Goal: Information Seeking & Learning: Understand process/instructions

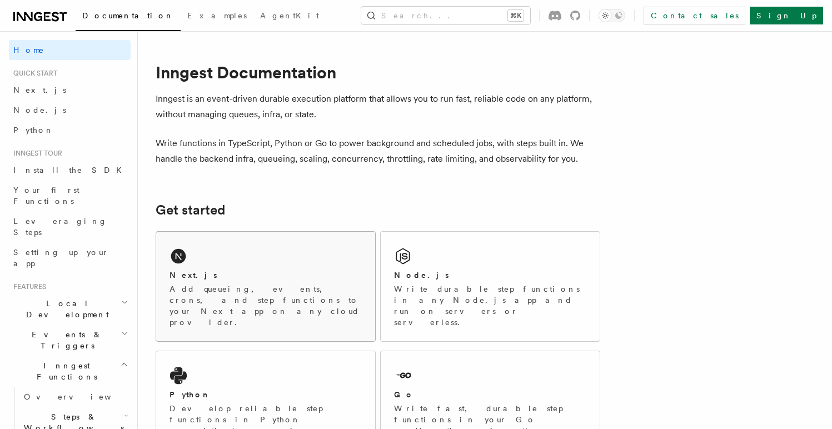
click at [210, 296] on p "Add queueing, events, crons, and step functions to your Next app on any cloud p…" at bounding box center [266, 305] width 192 height 44
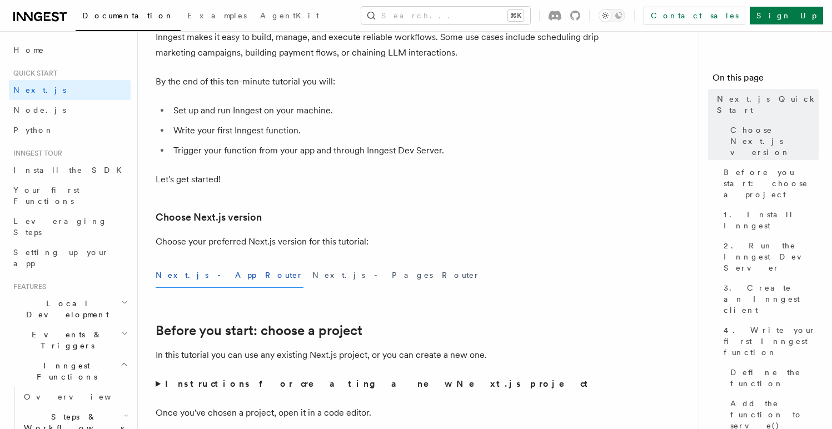
scroll to position [118, 0]
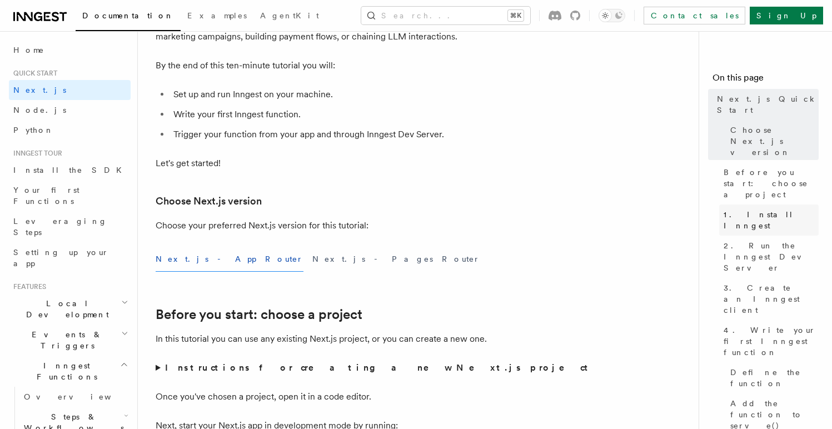
click at [767, 209] on span "1. Install Inngest" at bounding box center [771, 220] width 95 height 22
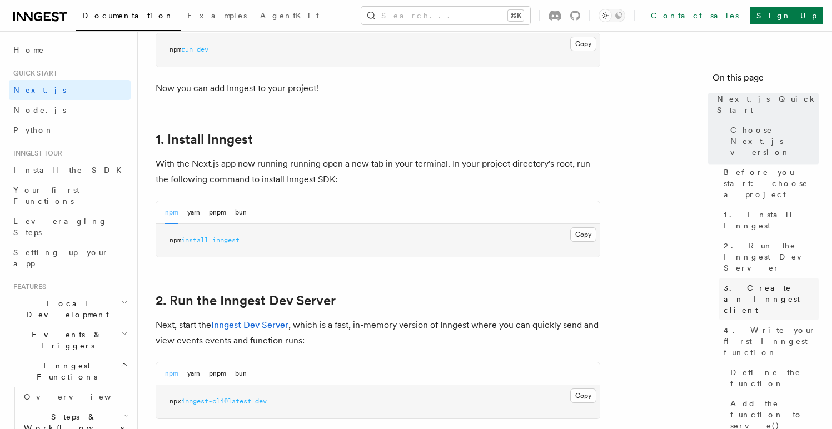
click at [766, 278] on link "3. Create an Inngest client" at bounding box center [768, 299] width 99 height 42
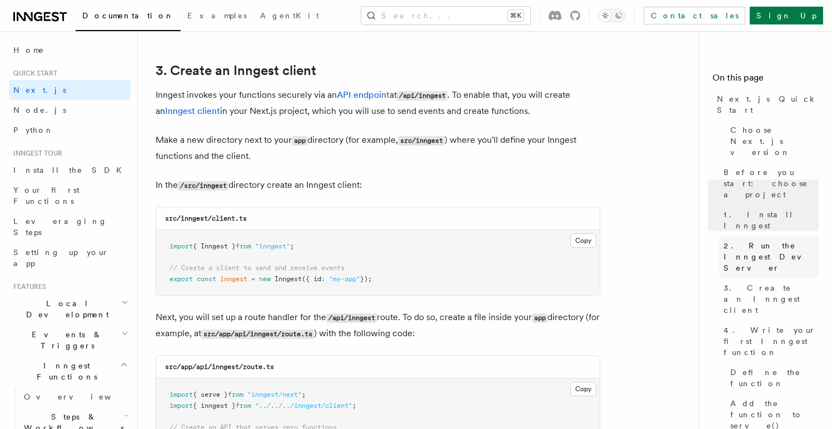
click at [762, 240] on span "2. Run the Inngest Dev Server" at bounding box center [771, 256] width 95 height 33
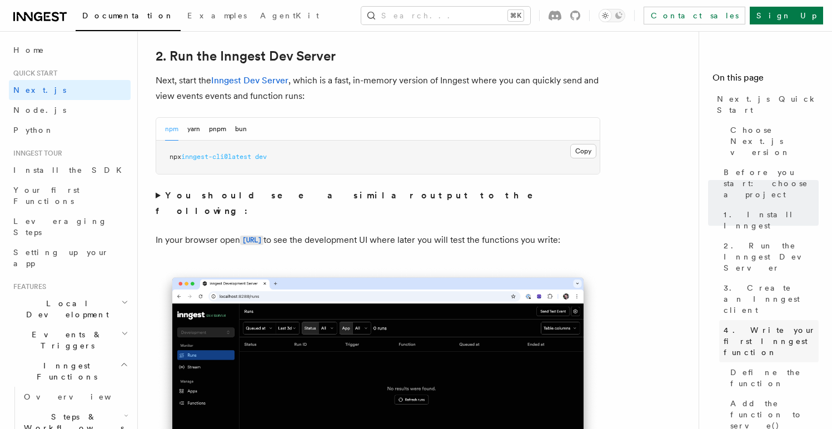
click at [764, 325] on span "4. Write your first Inngest function" at bounding box center [771, 341] width 95 height 33
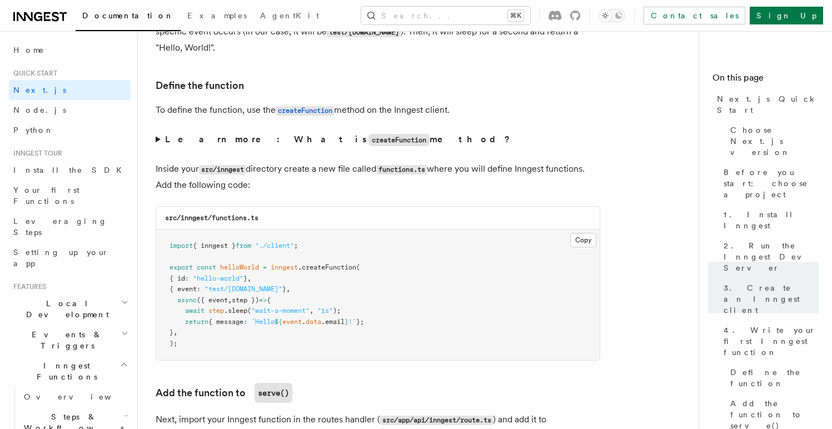
scroll to position [1848, 0]
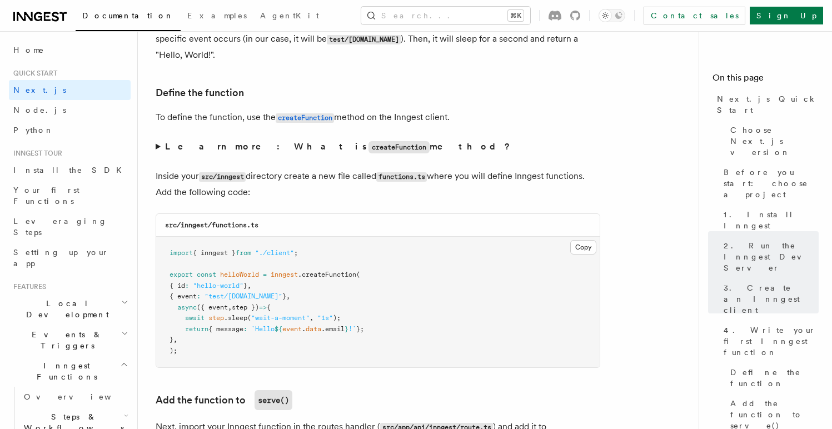
click at [314, 148] on strong "Learn more: What is createFunction method?" at bounding box center [338, 146] width 347 height 11
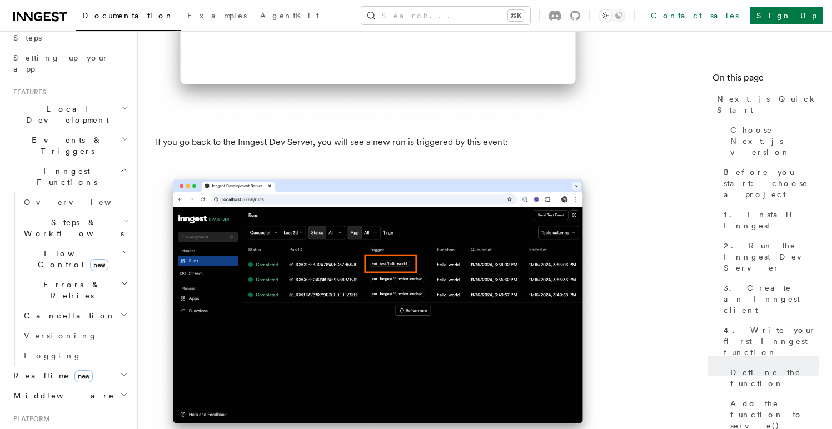
scroll to position [6668, 0]
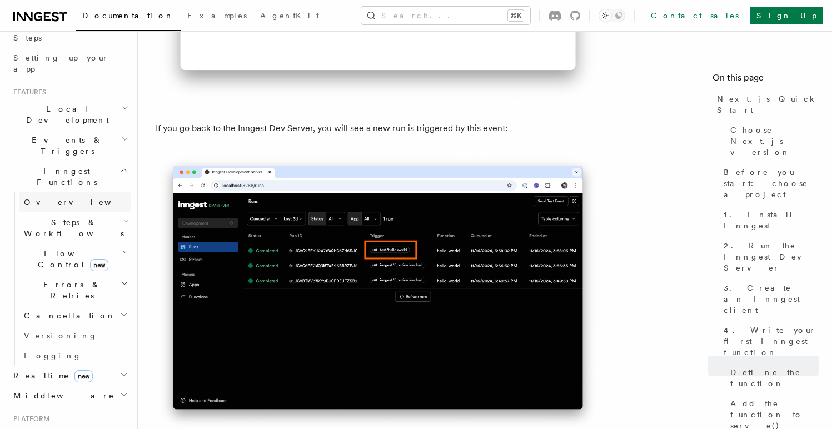
click at [53, 198] on span "Overview" at bounding box center [81, 202] width 114 height 9
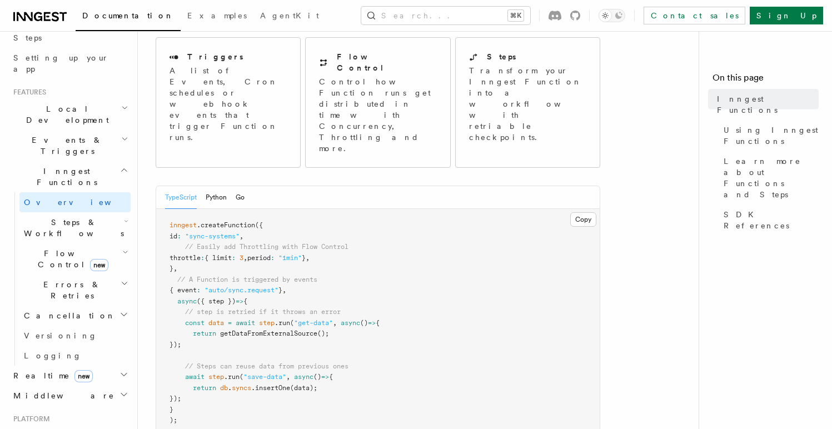
scroll to position [132, 0]
click at [206, 184] on button "Python" at bounding box center [216, 195] width 21 height 23
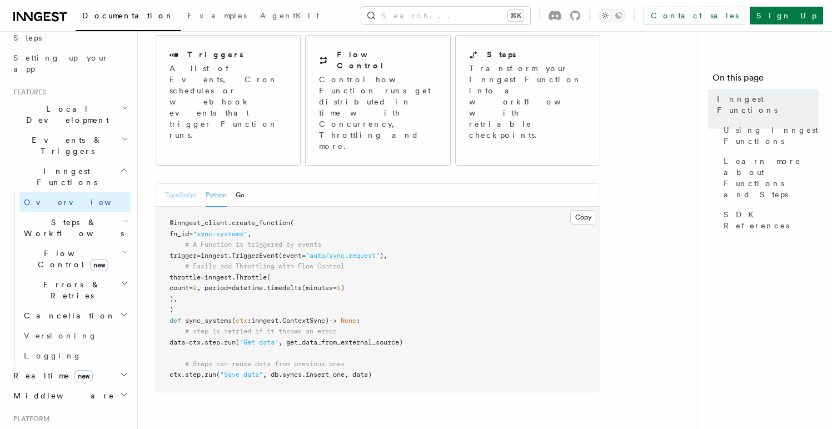
click at [177, 184] on button "TypeScript" at bounding box center [181, 195] width 32 height 23
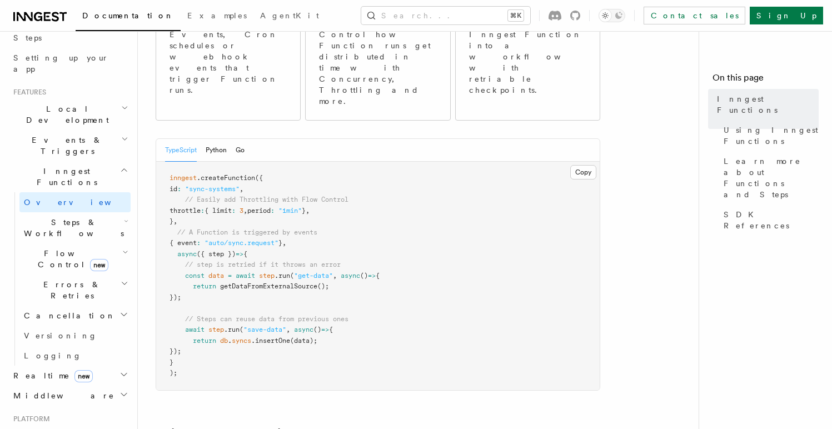
scroll to position [180, 0]
click at [73, 217] on span "Steps & Workflows" at bounding box center [71, 228] width 104 height 22
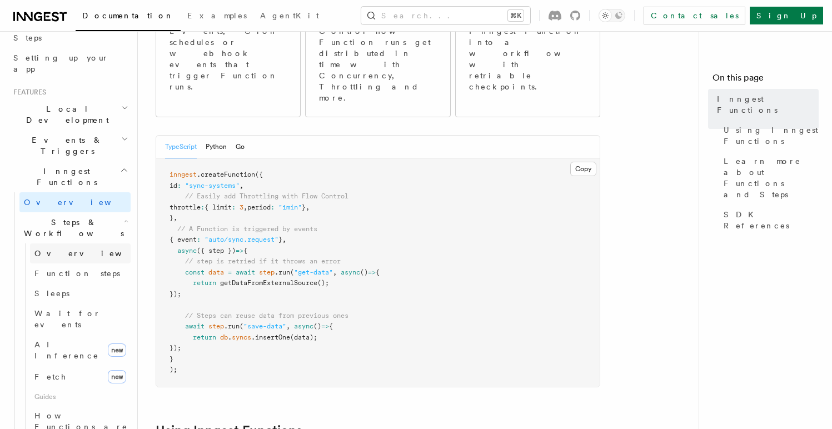
click at [69, 243] on link "Overview" at bounding box center [80, 253] width 101 height 20
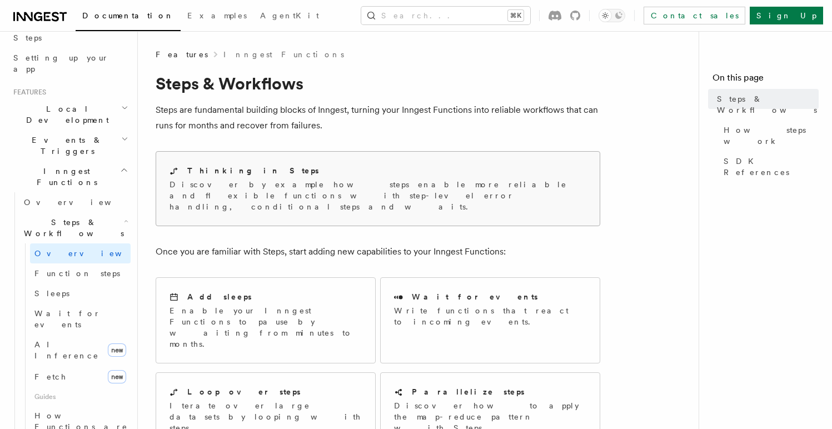
click at [265, 195] on p "Discover by example how steps enable more reliable and flexible functions with …" at bounding box center [378, 195] width 417 height 33
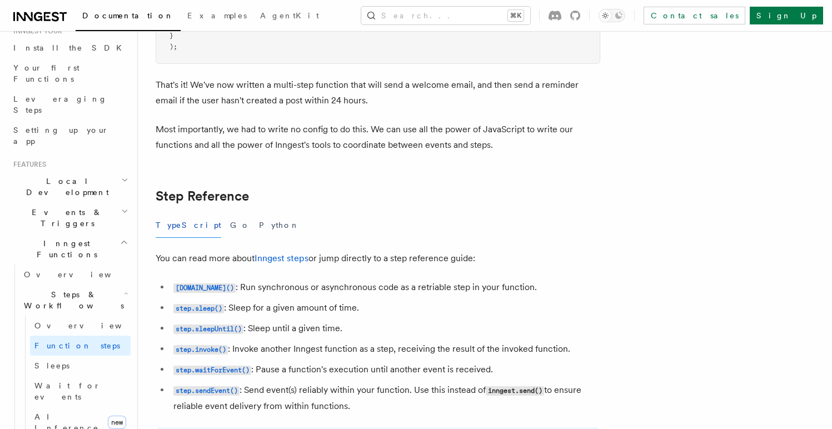
scroll to position [1818, 0]
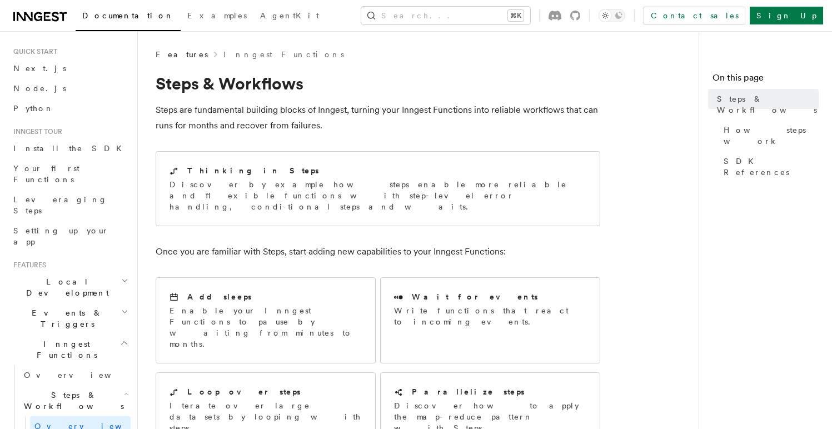
scroll to position [30, 0]
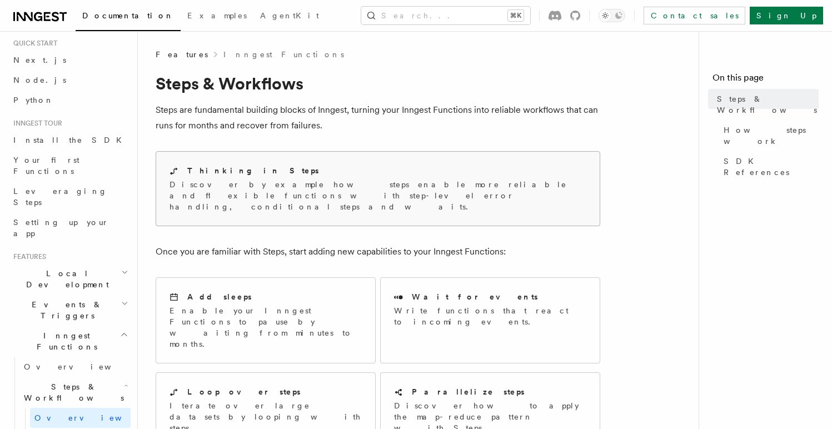
click at [236, 165] on h2 "Thinking in Steps" at bounding box center [253, 170] width 132 height 11
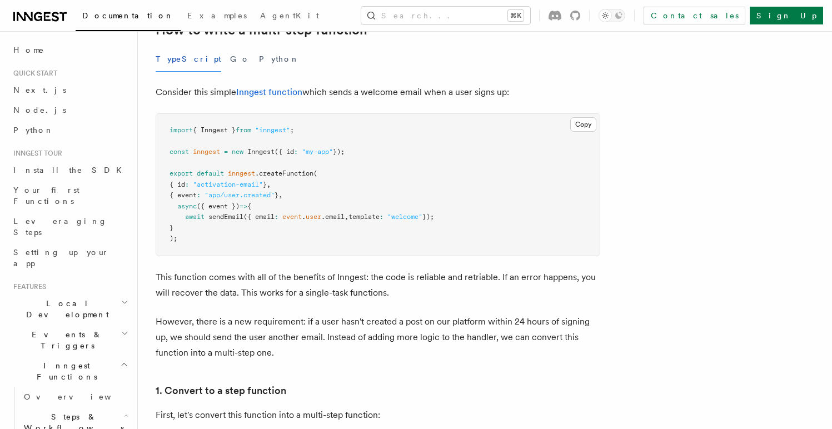
scroll to position [404, 0]
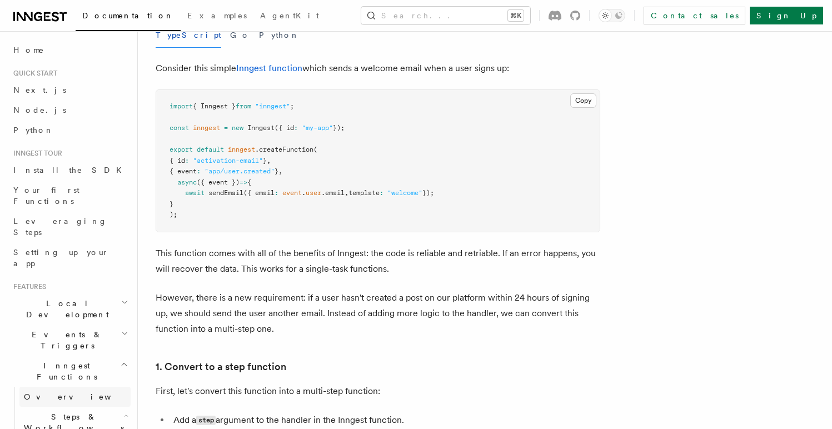
click at [32, 392] on span "Overview" at bounding box center [81, 396] width 114 height 9
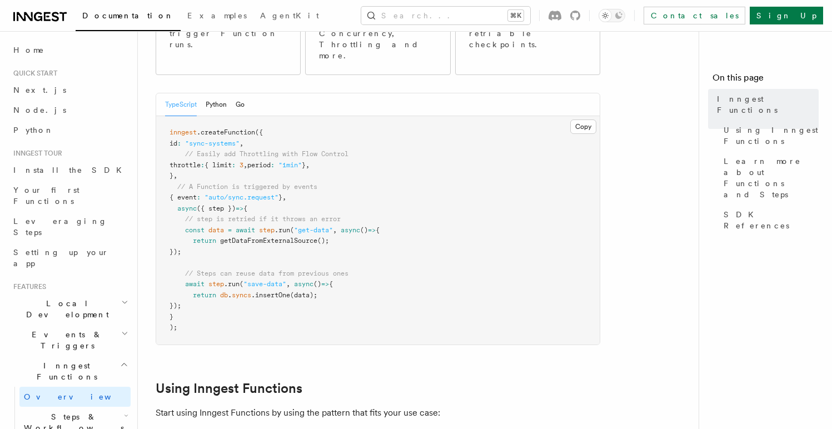
scroll to position [211, 0]
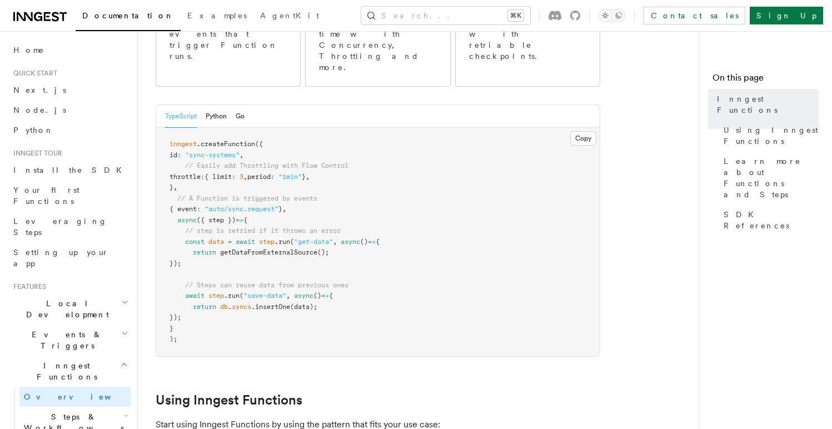
drag, startPoint x: 185, startPoint y: 198, endPoint x: 474, endPoint y: 198, distance: 289.0
click at [474, 198] on pre "inngest .createFunction ({ id : "sync-systems" , // Easily add Throttling with …" at bounding box center [377, 242] width 443 height 228
copy span "const data = await step .run ( "get-data" , async () => {"
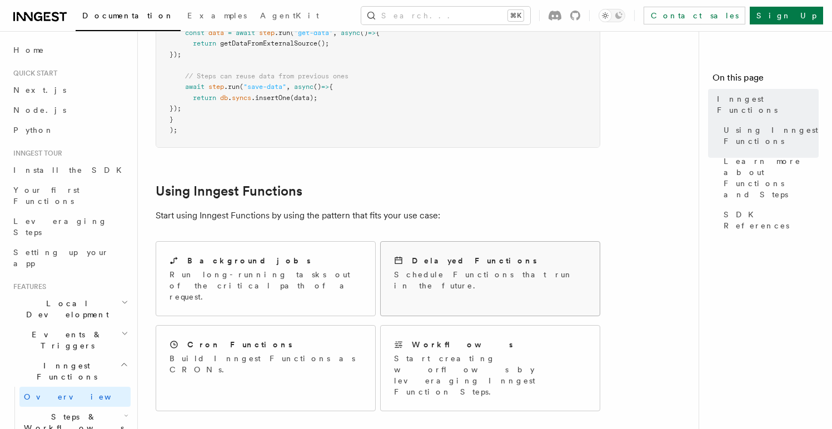
scroll to position [422, 0]
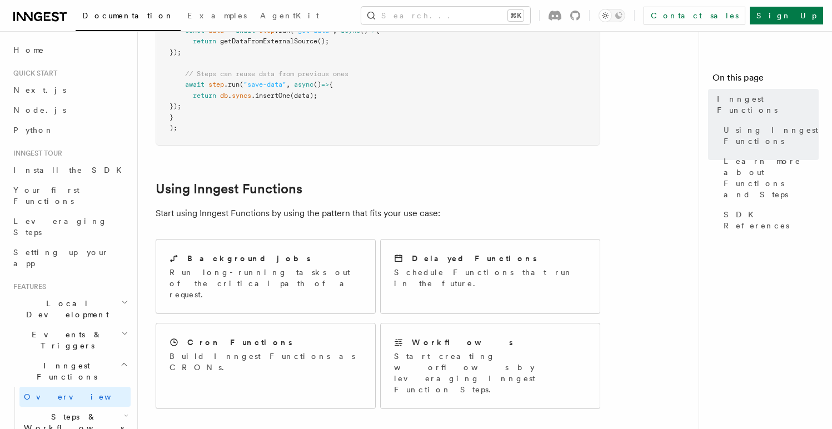
click at [102, 407] on h2 "Steps & Workflows" at bounding box center [74, 422] width 111 height 31
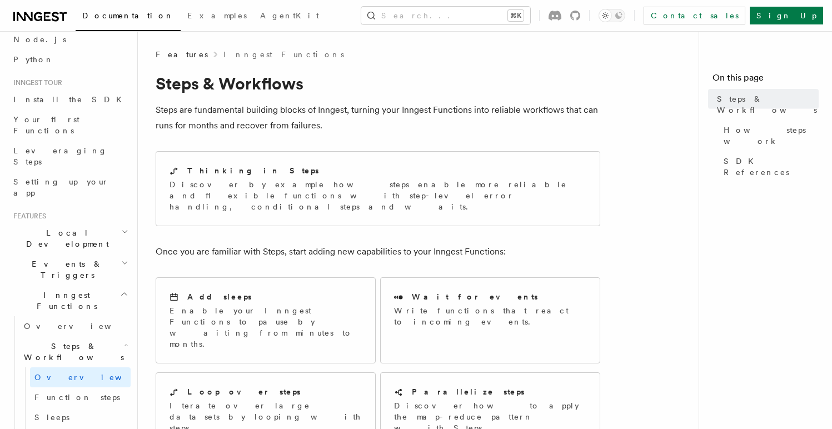
scroll to position [103, 0]
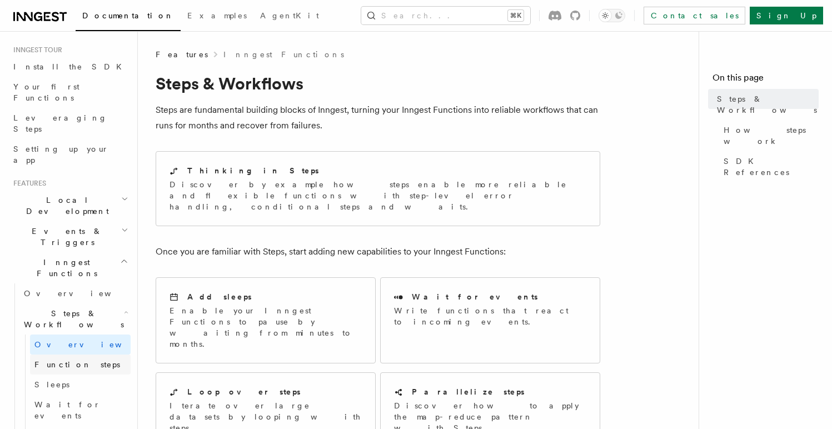
click at [81, 360] on span "Function steps" at bounding box center [77, 364] width 86 height 9
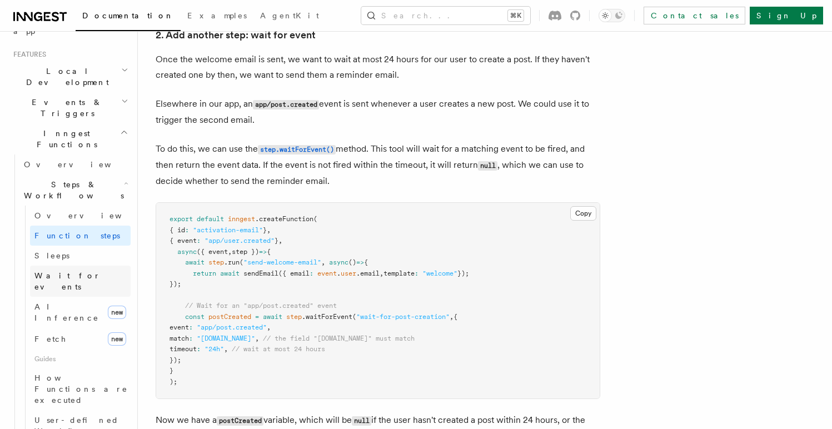
scroll to position [250, 0]
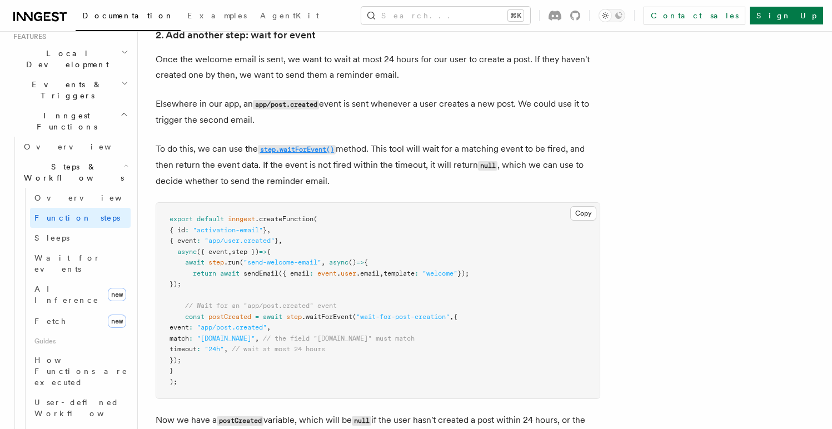
click at [283, 150] on code "step.waitForEvent()" at bounding box center [297, 149] width 78 height 9
click at [340, 123] on p "Elsewhere in our app, an app/post.created event is sent whenever a user creates…" at bounding box center [378, 112] width 445 height 32
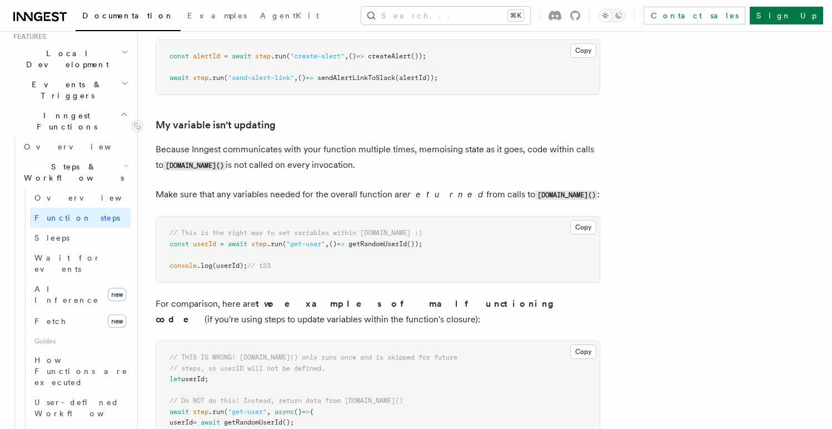
scroll to position [2789, 0]
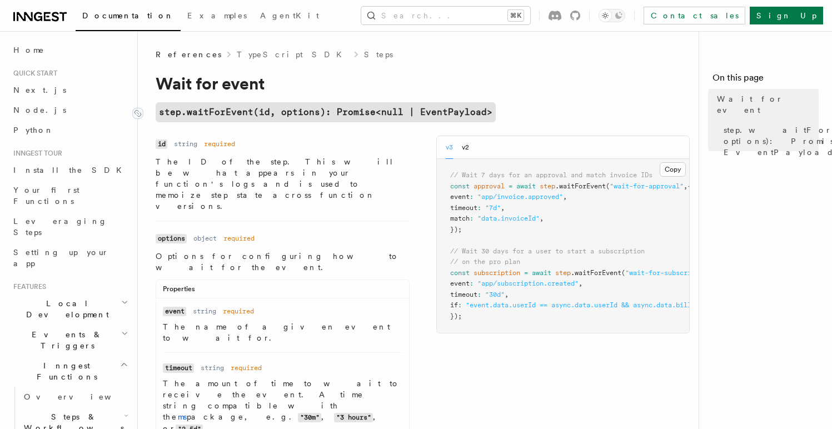
click at [225, 119] on code "step.waitForEvent(id, options): Promise<null | EventPayload>" at bounding box center [326, 112] width 340 height 20
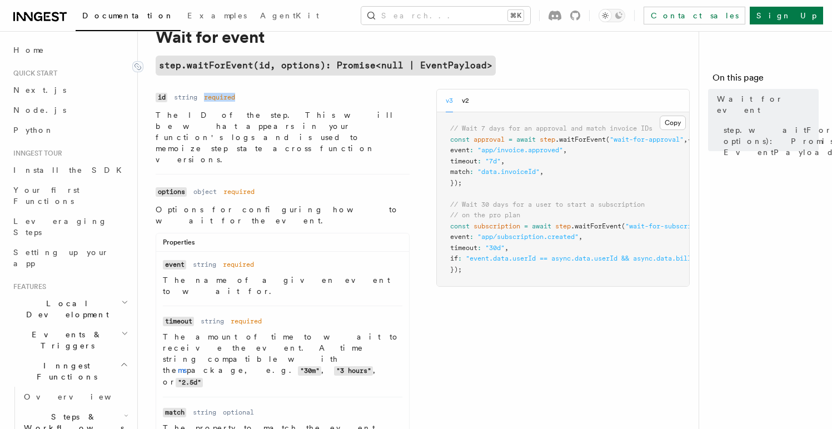
click at [225, 119] on dl "Name id Type string Required required Description The ID of the step. This will…" at bounding box center [283, 127] width 254 height 76
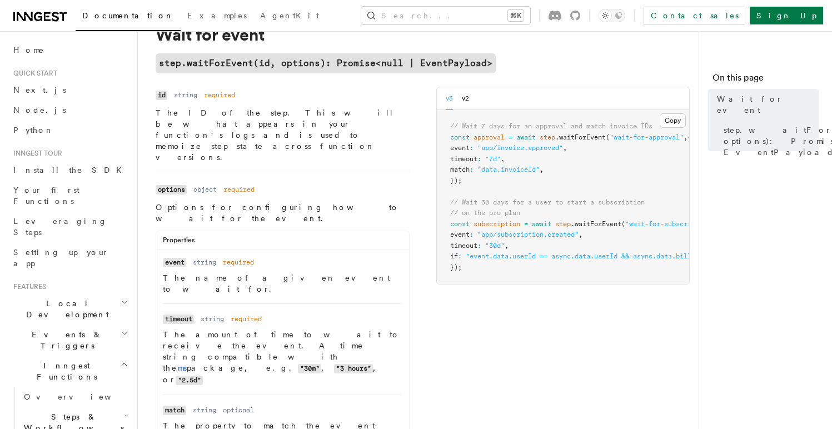
click at [207, 106] on dl "Name id Type string Required required Description The ID of the step. This will…" at bounding box center [283, 125] width 254 height 76
